Goal: Task Accomplishment & Management: Manage account settings

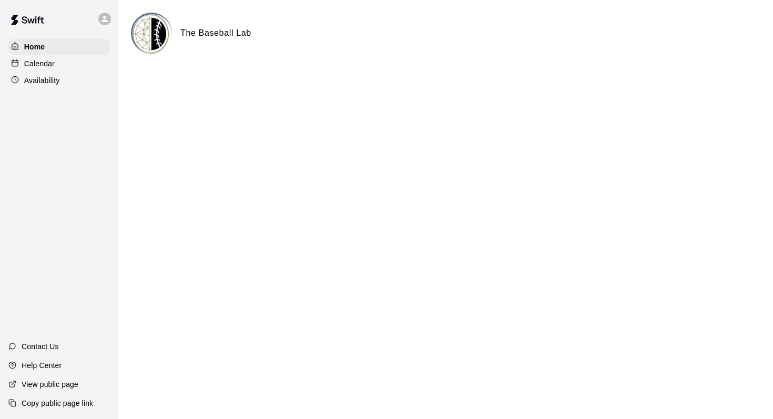
click at [61, 63] on div "Calendar" at bounding box center [59, 64] width 102 height 16
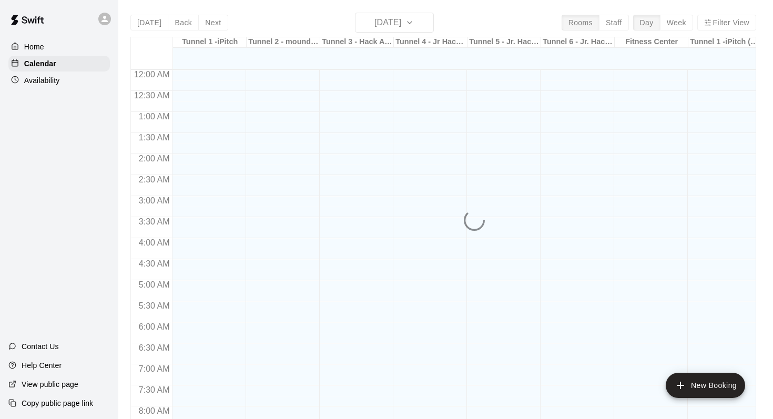
scroll to position [617, 0]
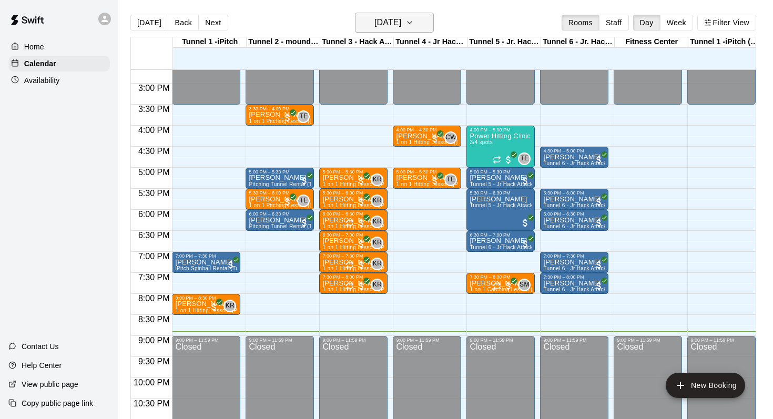
click at [434, 13] on button "[DATE]" at bounding box center [394, 23] width 79 height 20
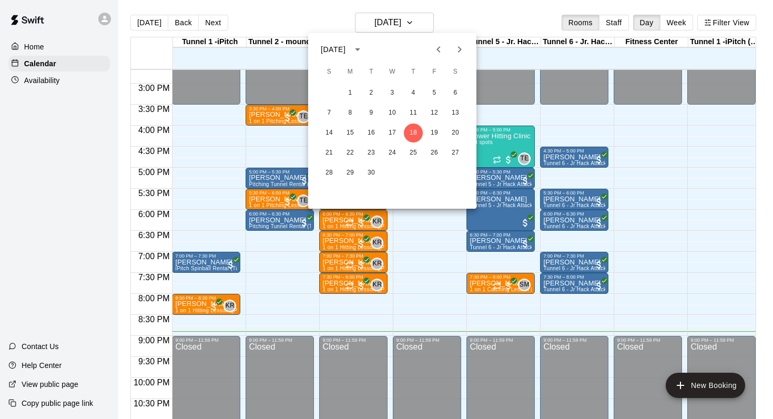
click at [357, 145] on div "21 22 23 24 25 26 27" at bounding box center [392, 153] width 168 height 19
click at [354, 148] on button "22" at bounding box center [350, 153] width 19 height 19
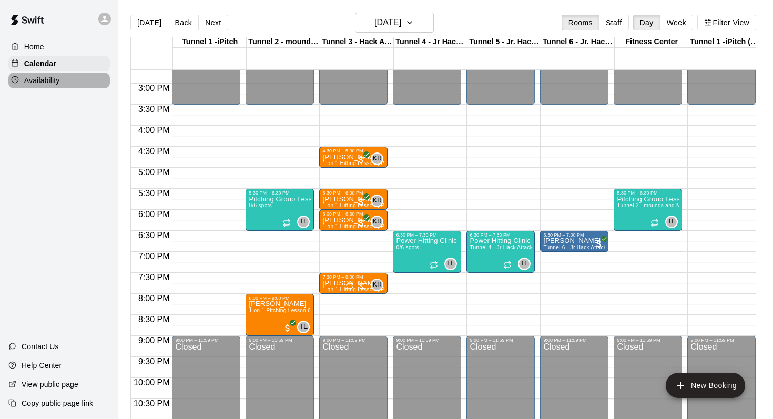
click at [52, 80] on p "Availability" at bounding box center [42, 80] width 36 height 11
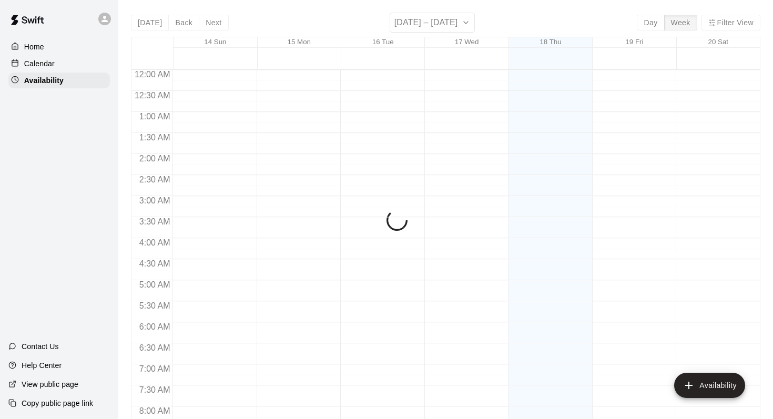
scroll to position [649, 0]
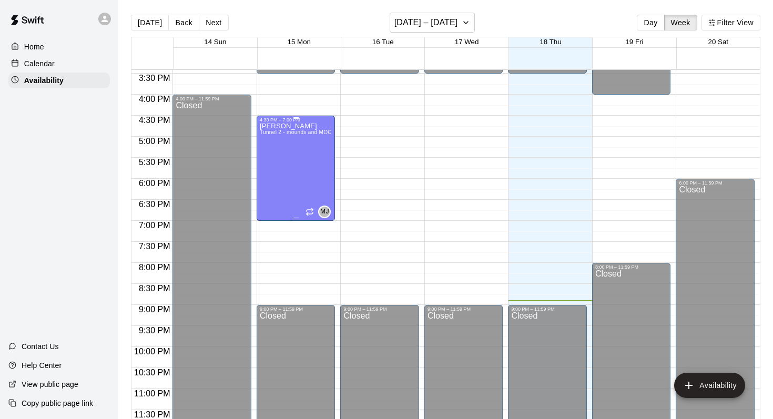
click at [298, 163] on div "[PERSON_NAME] Tunnel 2 - mounds and MOCAP, Tunnel 4 - Jr Hack Attack" at bounding box center [296, 332] width 73 height 419
click at [273, 159] on icon "delete" at bounding box center [270, 158] width 7 height 9
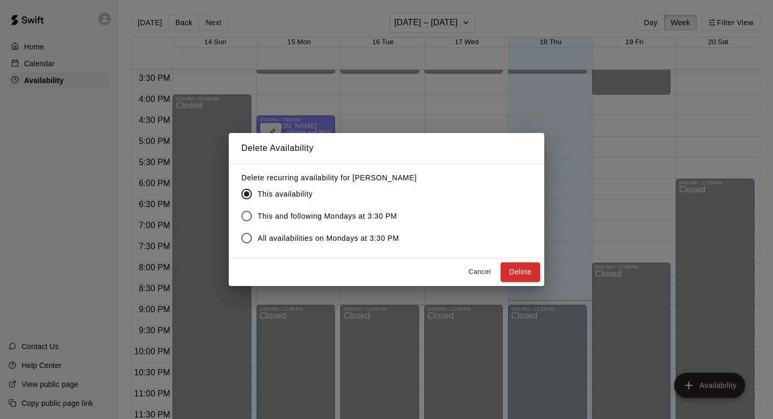
click at [384, 106] on div "Delete Availability Delete recurring availability for [PERSON_NAME] This availa…" at bounding box center [386, 209] width 773 height 419
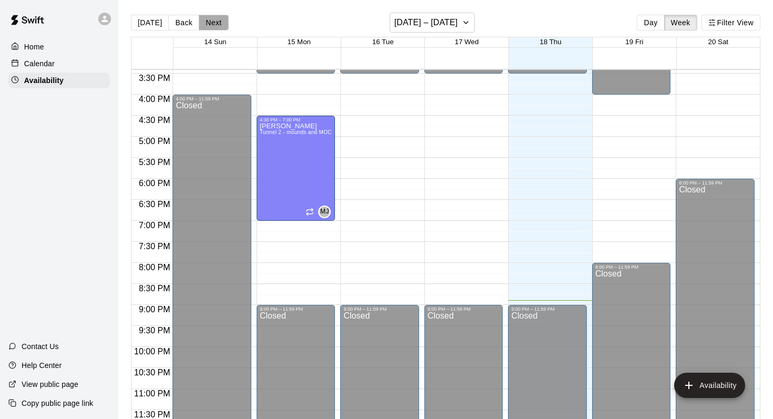
click at [215, 26] on button "Next" at bounding box center [213, 23] width 29 height 16
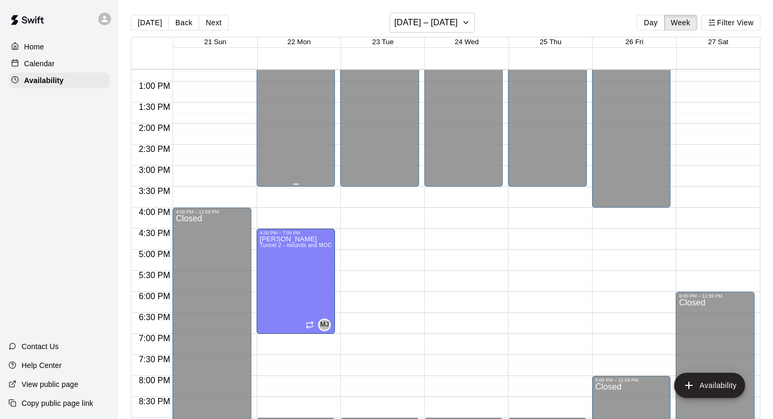
scroll to position [546, 0]
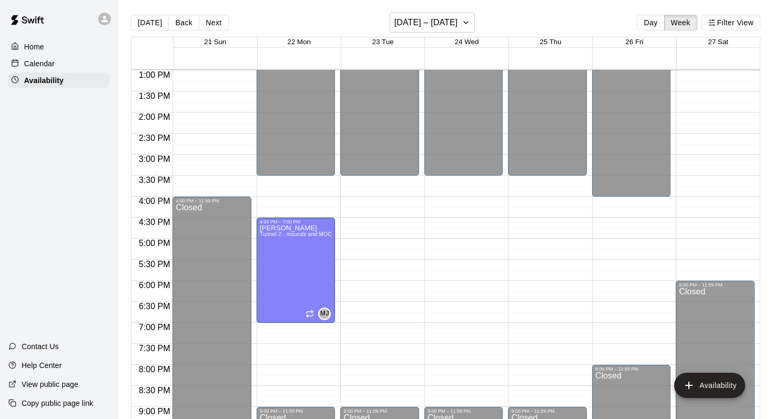
click at [104, 60] on div "Calendar" at bounding box center [59, 64] width 102 height 16
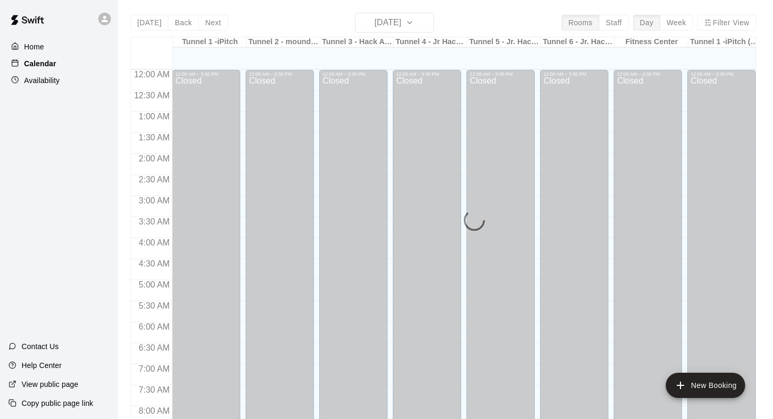
scroll to position [617, 0]
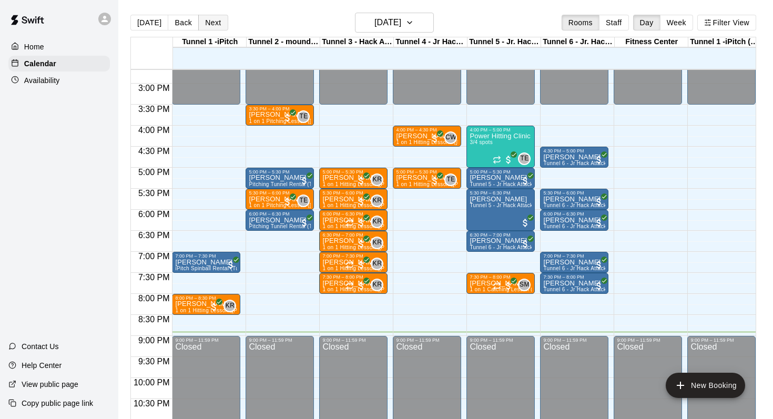
click at [217, 26] on button "Next" at bounding box center [212, 23] width 29 height 16
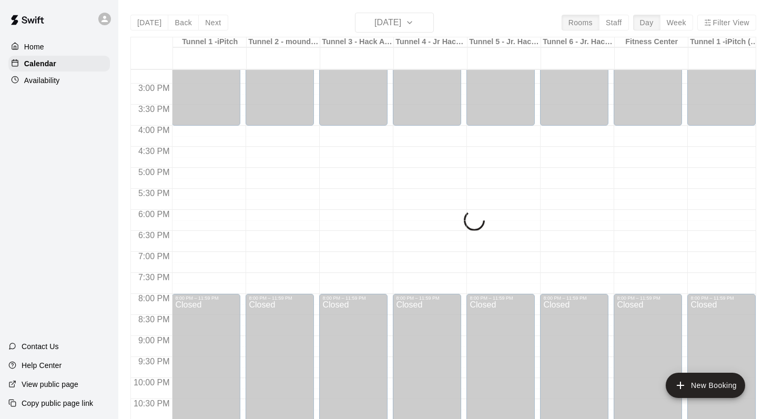
click at [217, 26] on div "[DATE] Back [DATE][DATE] Rooms Staff Day Week Filter View Tunnel 1 -iPitch 19 F…" at bounding box center [443, 222] width 626 height 419
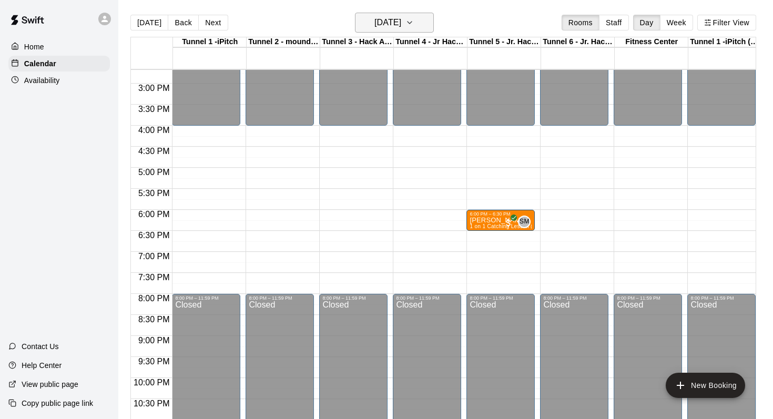
click at [397, 25] on h6 "[DATE]" at bounding box center [387, 22] width 27 height 15
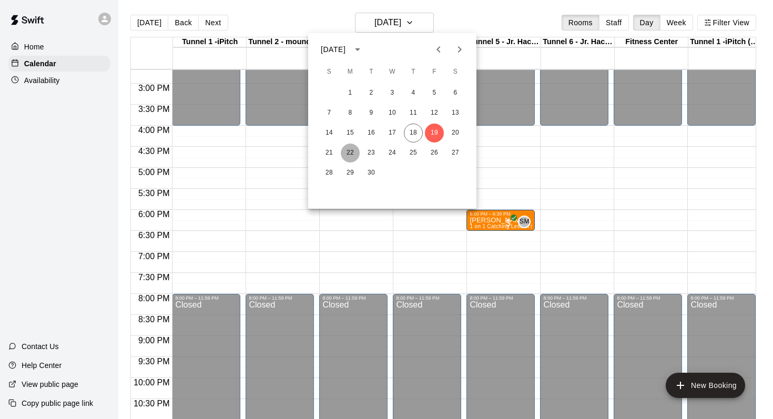
click at [350, 155] on button "22" at bounding box center [350, 153] width 19 height 19
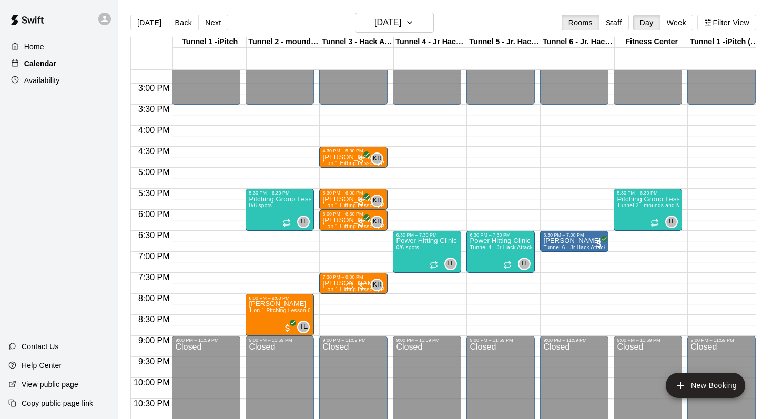
click at [51, 70] on div "Calendar" at bounding box center [59, 64] width 102 height 16
click at [49, 84] on p "Availability" at bounding box center [42, 80] width 36 height 11
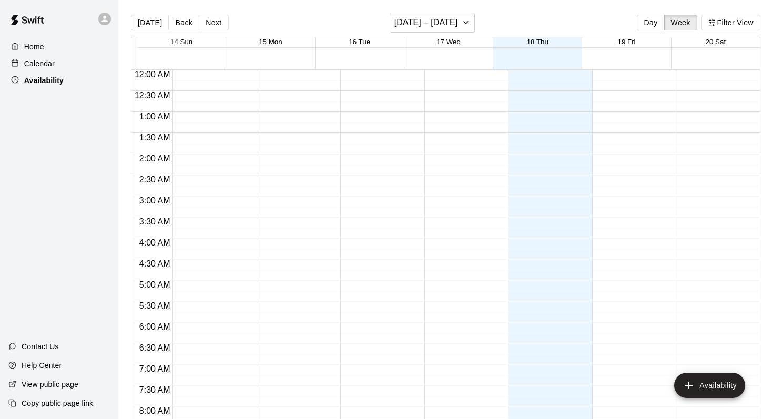
scroll to position [649, 0]
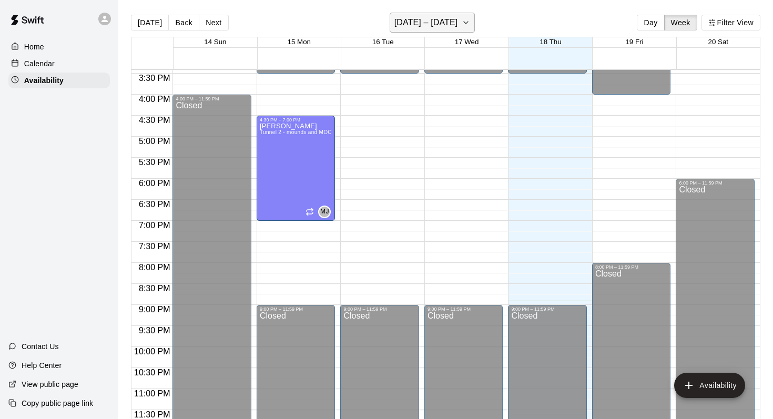
click at [407, 27] on h6 "[DATE] – [DATE]" at bounding box center [426, 22] width 64 height 15
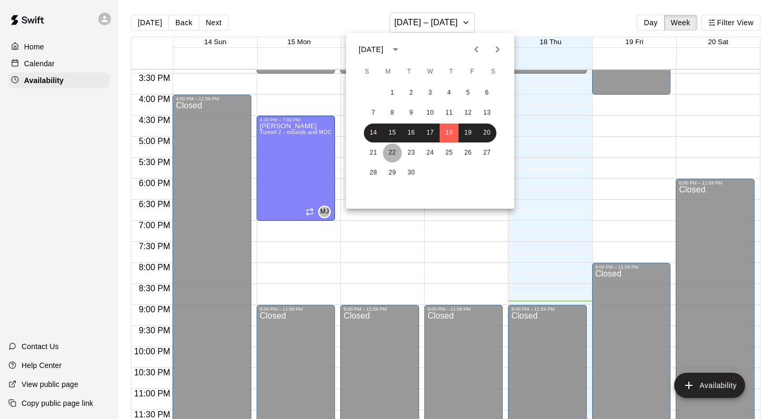
click at [392, 155] on button "22" at bounding box center [392, 153] width 19 height 19
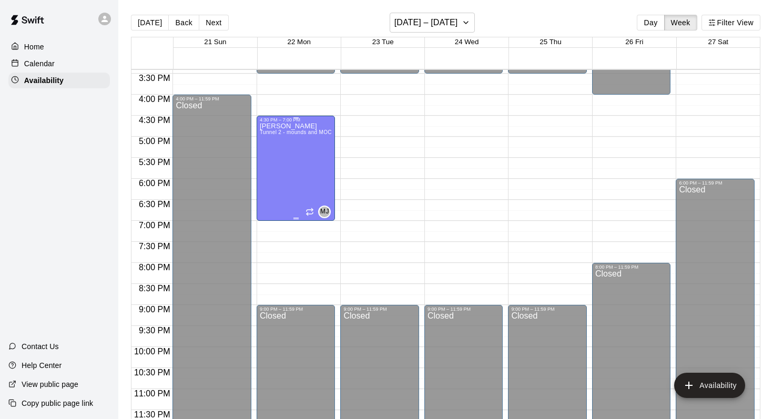
click at [309, 146] on div "[PERSON_NAME] Tunnel 2 - mounds and MOCAP, Tunnel 4 - Jr Hack Attack" at bounding box center [296, 332] width 73 height 419
click at [266, 158] on icon "delete" at bounding box center [271, 159] width 13 height 13
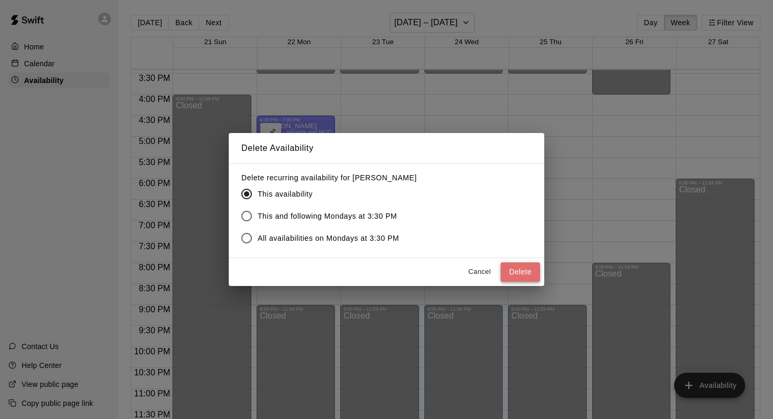
click at [510, 270] on button "Delete" at bounding box center [520, 271] width 39 height 19
